Goal: Information Seeking & Learning: Learn about a topic

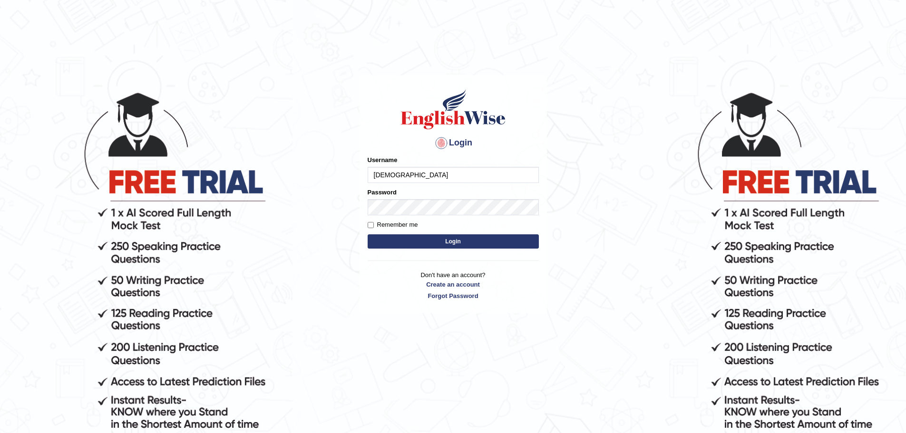
type input "[DEMOGRAPHIC_DATA]"
click at [368, 234] on button "Login" at bounding box center [453, 241] width 171 height 14
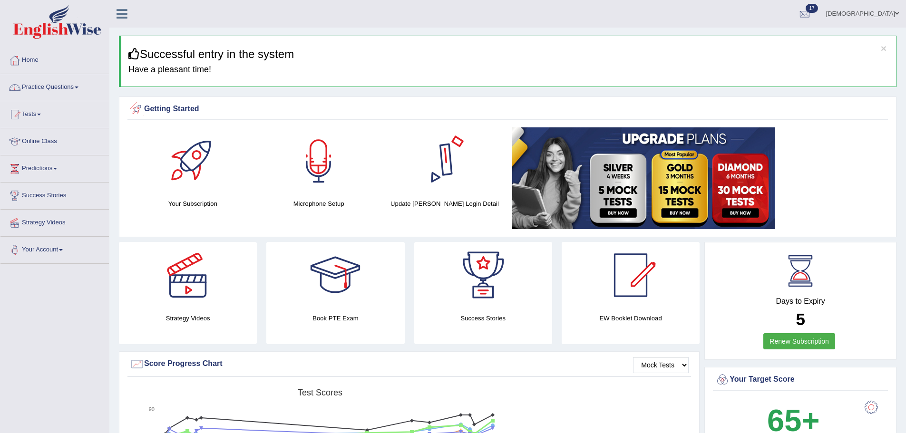
click at [53, 83] on link "Practice Questions" at bounding box center [54, 86] width 108 height 24
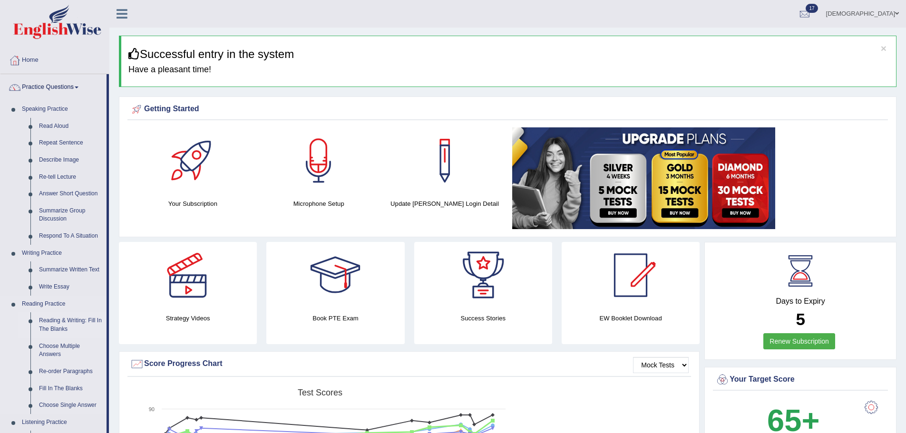
click at [74, 317] on link "Reading & Writing: Fill In The Blanks" at bounding box center [71, 324] width 72 height 25
